Goal: Transaction & Acquisition: Purchase product/service

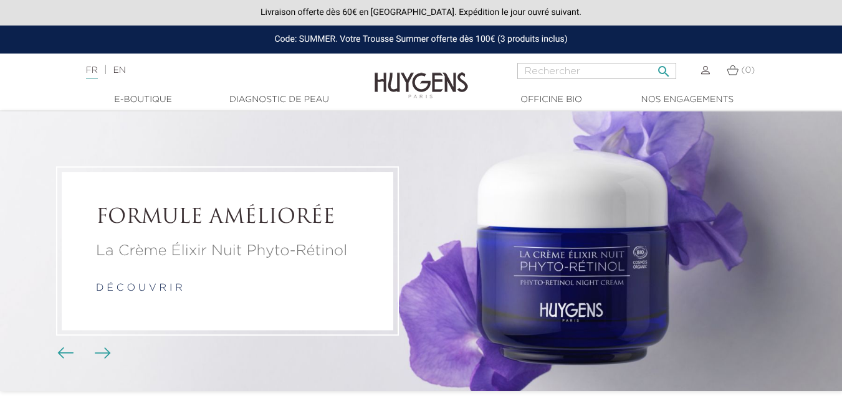
click at [567, 73] on input "Rechercher" at bounding box center [596, 71] width 159 height 16
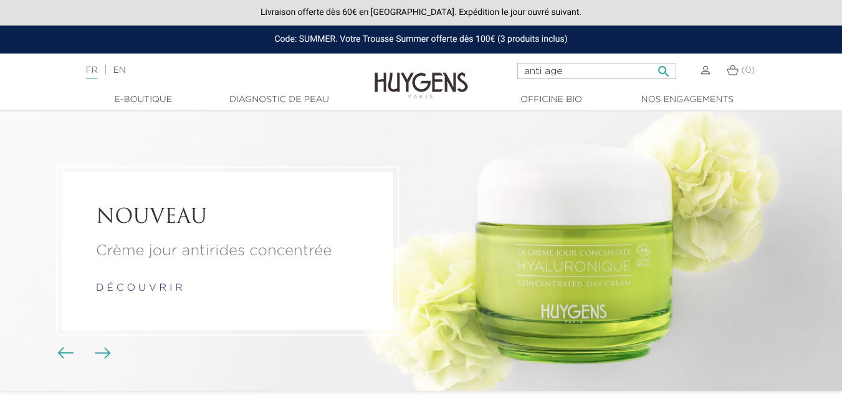
type input "anti age"
click at [652, 59] on button " Rechercher" at bounding box center [663, 67] width 22 height 17
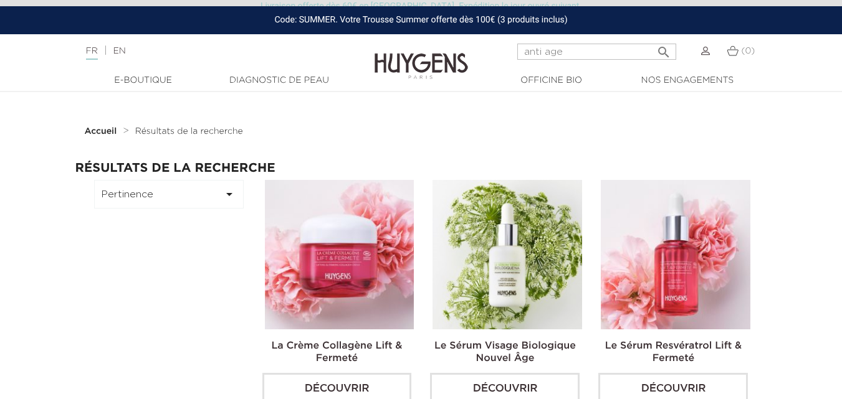
scroll to position [62, 0]
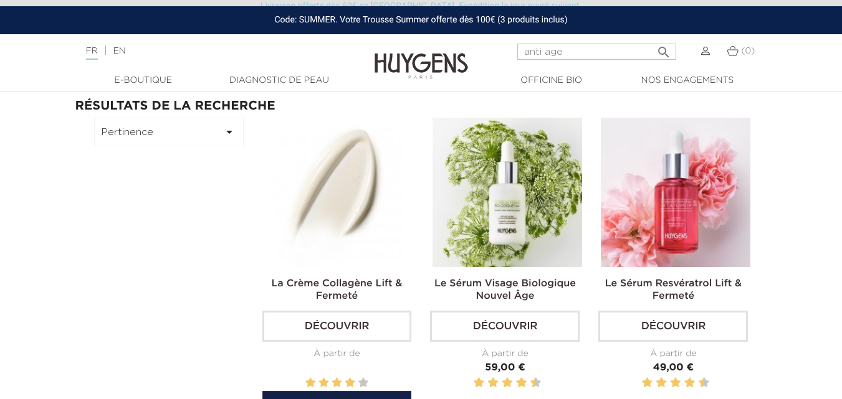
click at [298, 178] on img at bounding box center [339, 192] width 149 height 149
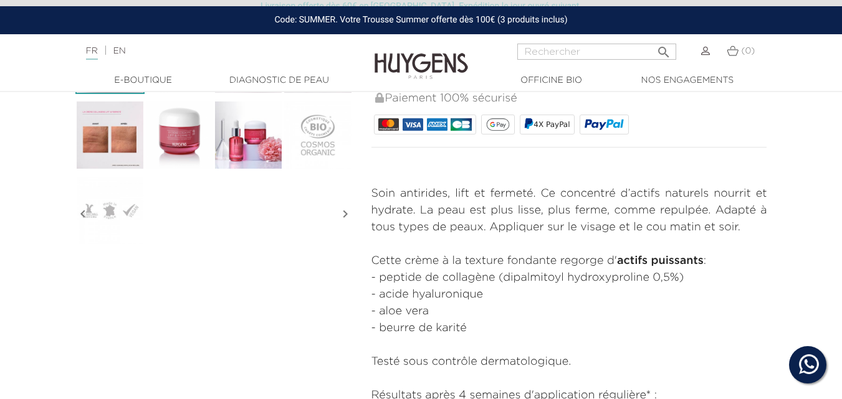
scroll to position [498, 0]
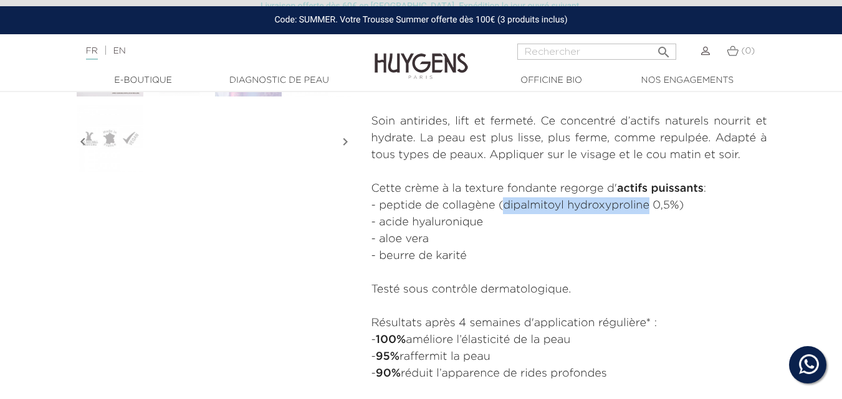
drag, startPoint x: 501, startPoint y: 203, endPoint x: 649, endPoint y: 203, distance: 147.6
click at [649, 203] on li "- peptide de collagène (dipalmitoyl hydroxyproline 0,5%)" at bounding box center [569, 205] width 396 height 17
copy li "dipalmitoyl hydroxyproline"
